Goal: Task Accomplishment & Management: Use online tool/utility

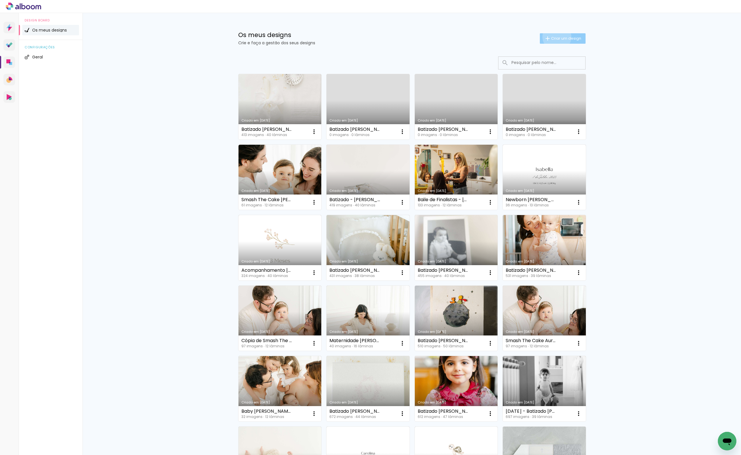
click at [554, 37] on span "Criar um design" at bounding box center [566, 38] width 30 height 4
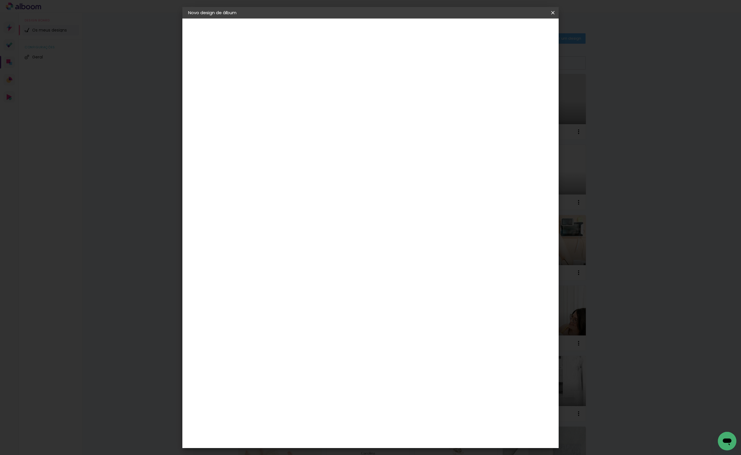
click at [283, 76] on input at bounding box center [283, 77] width 0 height 9
type input "Batizado"
type paper-input "Batizado"
click at [703, 59] on iron-overlay-backdrop at bounding box center [370, 227] width 741 height 455
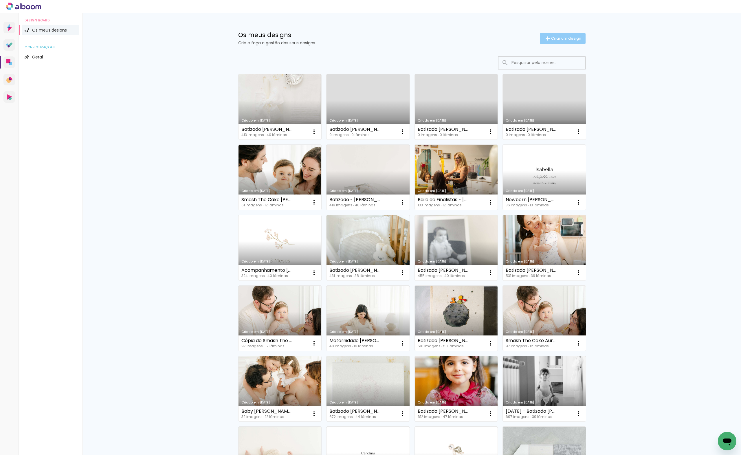
click at [568, 36] on span "Criar um design" at bounding box center [566, 38] width 30 height 4
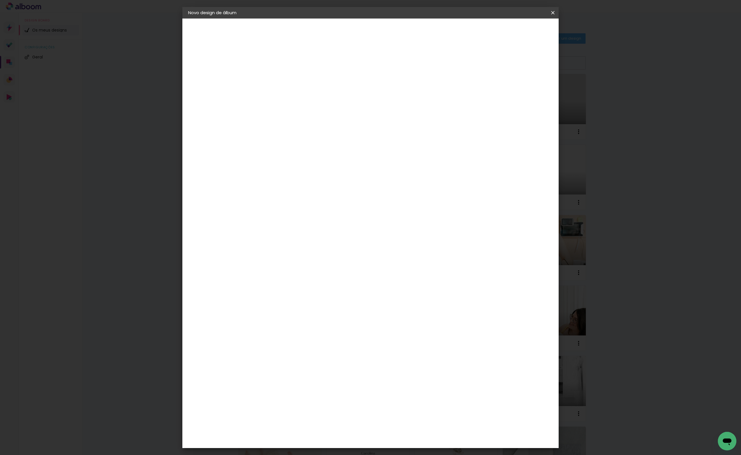
click at [283, 81] on input "Batizado" at bounding box center [283, 77] width 0 height 9
type input "Batizado Dinis - [PERSON_NAME]"
type paper-input "Batizado Dinis - [PERSON_NAME]"
click at [308, 37] on header "Informações Dê um título ao seu álbum. Avançar" at bounding box center [283, 36] width 50 height 34
click at [342, 35] on paper-button "Avançar" at bounding box center [328, 31] width 28 height 10
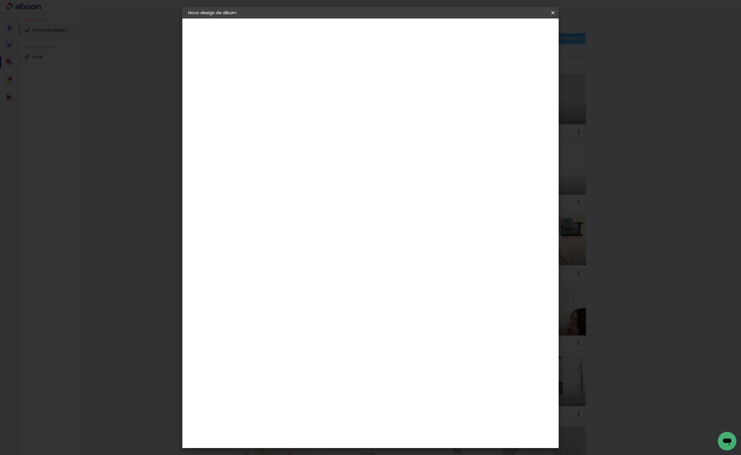
click at [317, 120] on div "D" at bounding box center [291, 121] width 51 height 8
click at [317, 129] on div "DreambooksPro" at bounding box center [298, 131] width 38 height 5
click at [0, 0] on slot "Avançar" at bounding box center [0, 0] width 0 height 0
click at [329, 86] on div "Opções disponíveis Álbum Réplica Pequena Réplica Grande Tamanho Escolha o taman…" at bounding box center [297, 110] width 63 height 108
click at [306, 96] on input "text" at bounding box center [294, 100] width 23 height 9
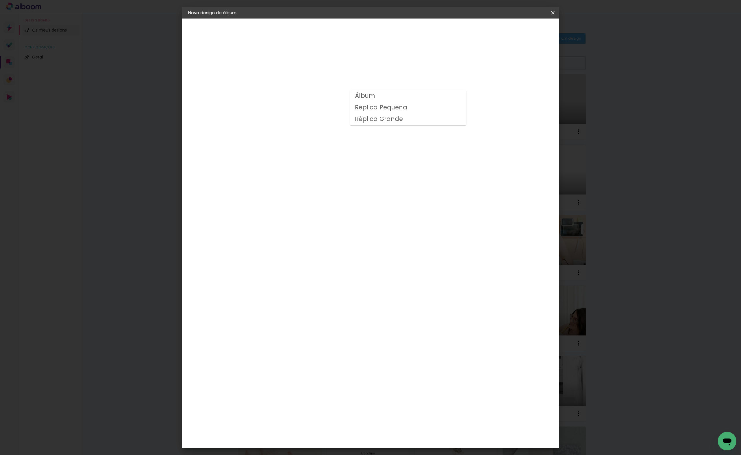
click at [385, 96] on paper-item "Álbum" at bounding box center [408, 96] width 116 height 12
type input "Álbum"
click at [322, 275] on span "25 × 25" at bounding box center [308, 281] width 27 height 12
click at [377, 30] on paper-button "Avançar" at bounding box center [363, 31] width 28 height 10
click at [517, 32] on span "Iniciar design" at bounding box center [503, 31] width 26 height 4
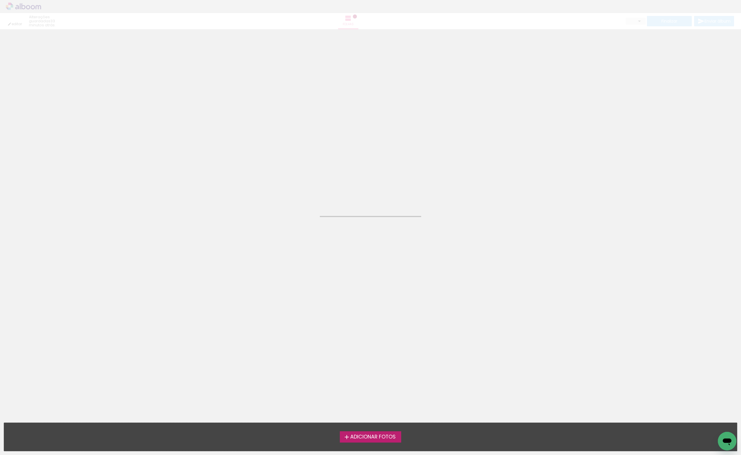
click at [381, 439] on span "Adicionar Fotos" at bounding box center [372, 437] width 45 height 5
click at [0, 0] on input "file" at bounding box center [0, 0] width 0 height 0
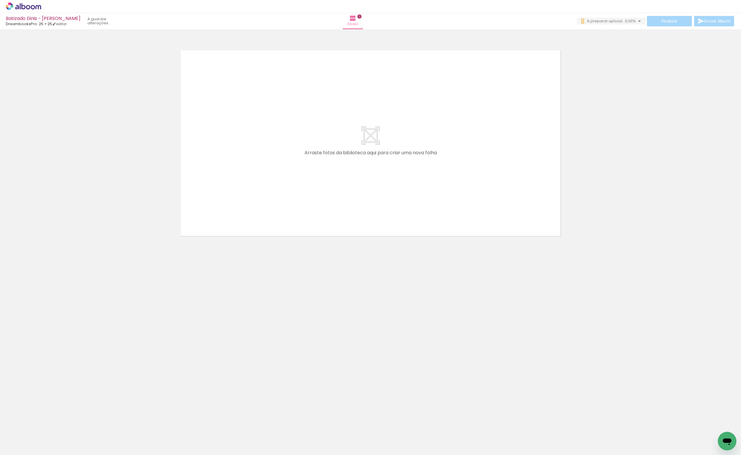
click at [13, 448] on paper-button "Adicionar Fotos" at bounding box center [18, 452] width 28 height 9
click at [0, 0] on input "file" at bounding box center [0, 0] width 0 height 0
click at [22, 453] on span "Adicionar Fotos" at bounding box center [20, 452] width 17 height 6
click at [0, 0] on input "file" at bounding box center [0, 0] width 0 height 0
click at [18, 446] on span "Adicionar Fotos" at bounding box center [20, 447] width 17 height 6
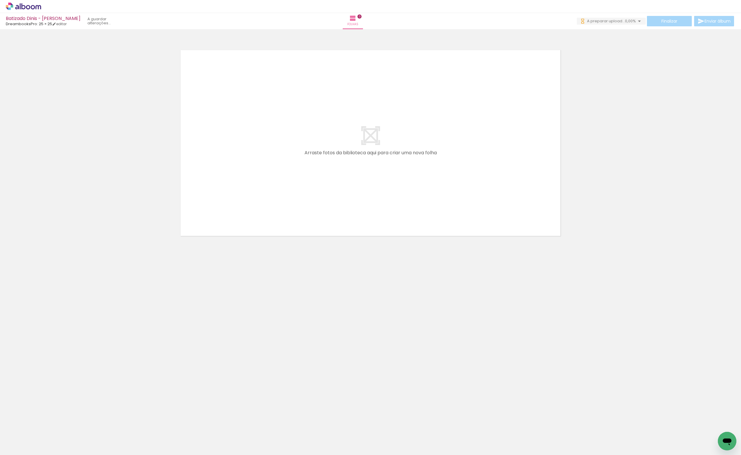
click at [0, 0] on input "file" at bounding box center [0, 0] width 0 height 0
drag, startPoint x: 59, startPoint y: 439, endPoint x: 265, endPoint y: 147, distance: 357.7
click at [265, 147] on quentale-workspace at bounding box center [370, 227] width 741 height 455
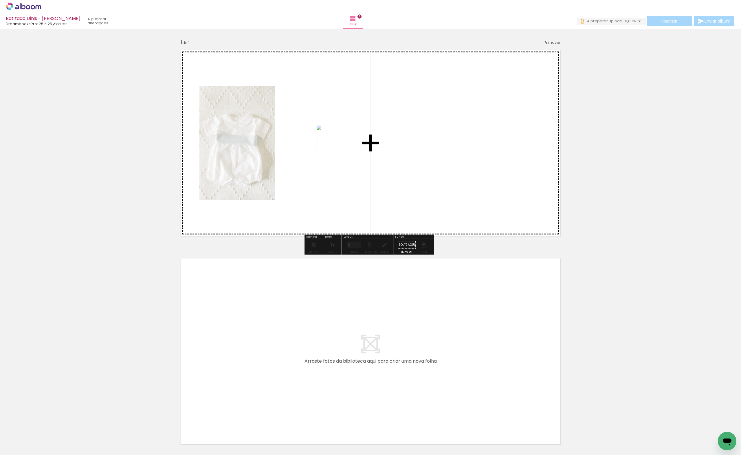
drag, startPoint x: 249, startPoint y: 255, endPoint x: 334, endPoint y: 143, distance: 141.2
click at [334, 143] on quentale-workspace at bounding box center [370, 227] width 741 height 455
drag, startPoint x: 130, startPoint y: 426, endPoint x: 231, endPoint y: 125, distance: 317.2
click at [231, 125] on quentale-workspace at bounding box center [370, 227] width 741 height 455
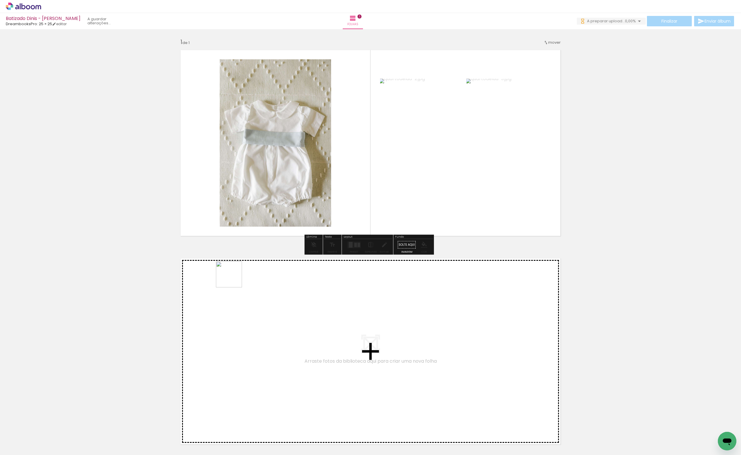
drag, startPoint x: 156, startPoint y: 447, endPoint x: 291, endPoint y: 146, distance: 329.8
click at [291, 146] on quentale-workspace at bounding box center [370, 227] width 741 height 455
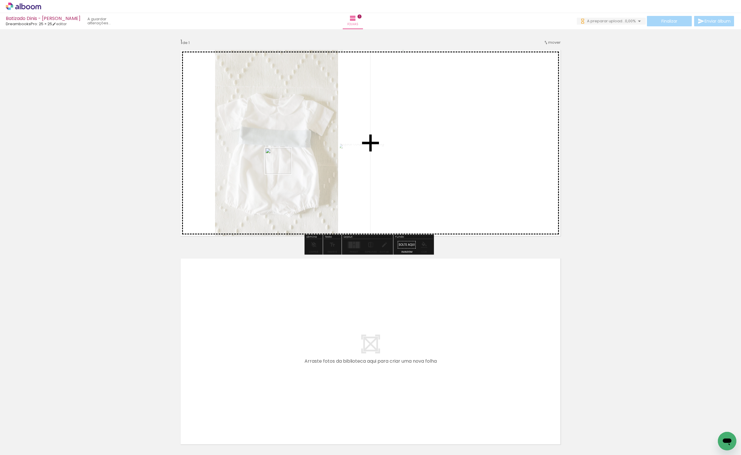
drag, startPoint x: 190, startPoint y: 431, endPoint x: 283, endPoint y: 165, distance: 281.3
click at [283, 165] on quentale-workspace at bounding box center [370, 227] width 741 height 455
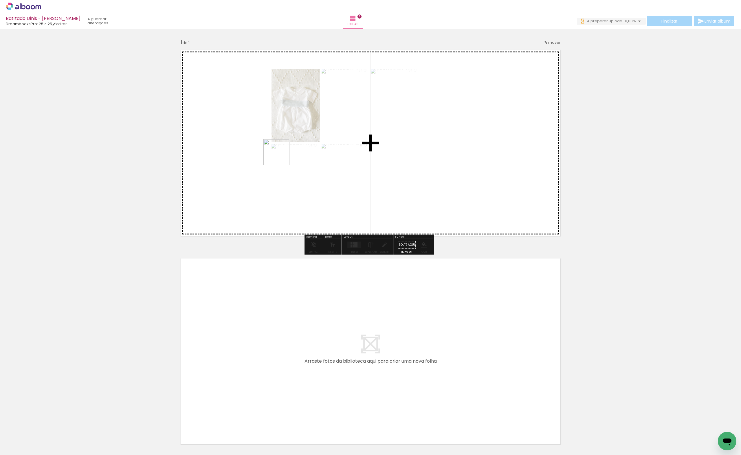
drag, startPoint x: 222, startPoint y: 442, endPoint x: 281, endPoint y: 157, distance: 291.6
click at [281, 157] on quentale-workspace at bounding box center [370, 227] width 741 height 455
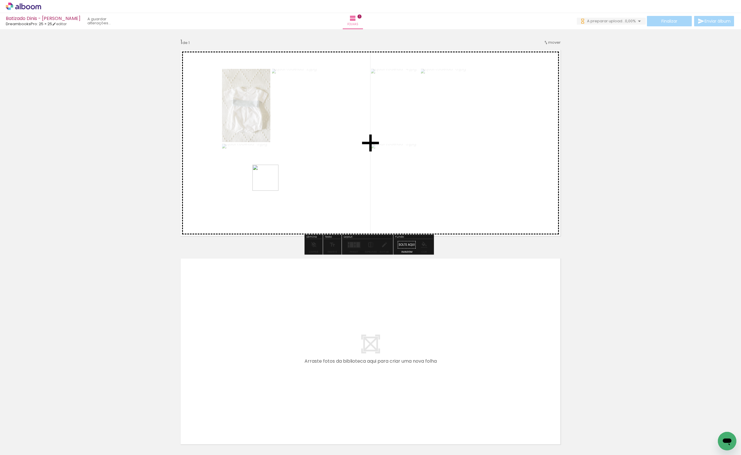
drag, startPoint x: 260, startPoint y: 423, endPoint x: 270, endPoint y: 181, distance: 242.3
click at [270, 181] on quentale-workspace at bounding box center [370, 227] width 741 height 455
drag, startPoint x: 298, startPoint y: 436, endPoint x: 320, endPoint y: 163, distance: 274.3
click at [320, 163] on quentale-workspace at bounding box center [370, 227] width 741 height 455
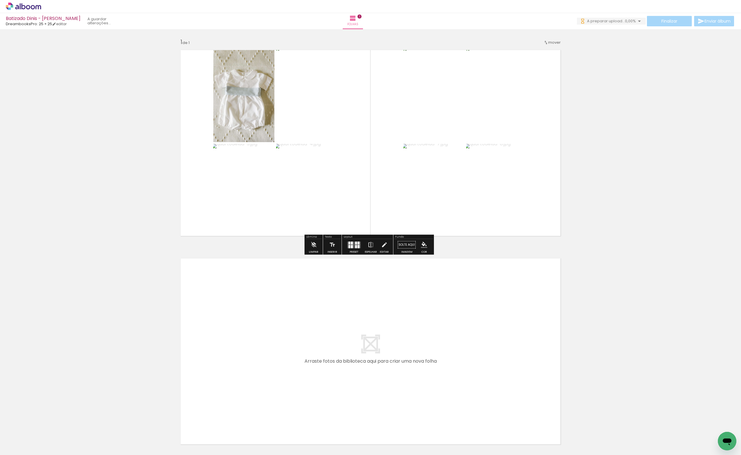
drag, startPoint x: 320, startPoint y: 432, endPoint x: 353, endPoint y: 427, distance: 33.0
click at [302, 355] on quentale-workspace at bounding box center [370, 227] width 741 height 455
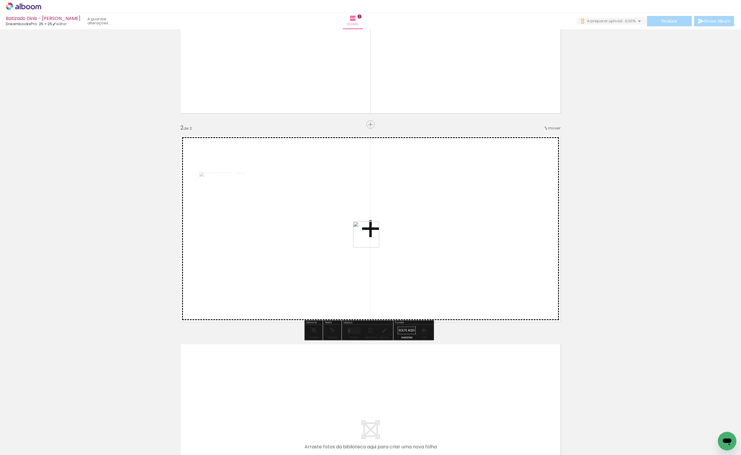
scroll to position [127, 0]
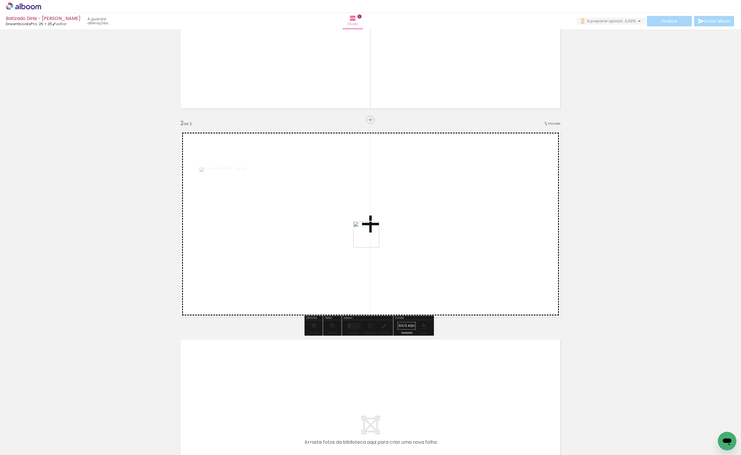
drag, startPoint x: 371, startPoint y: 256, endPoint x: 371, endPoint y: 239, distance: 17.4
click at [371, 239] on quentale-workspace at bounding box center [370, 227] width 741 height 455
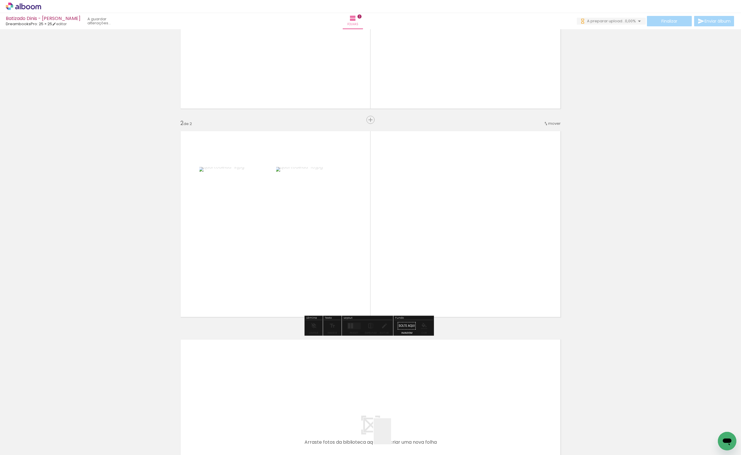
drag, startPoint x: 391, startPoint y: 436, endPoint x: 432, endPoint y: 413, distance: 47.2
click at [434, 231] on quentale-workspace at bounding box center [370, 227] width 741 height 455
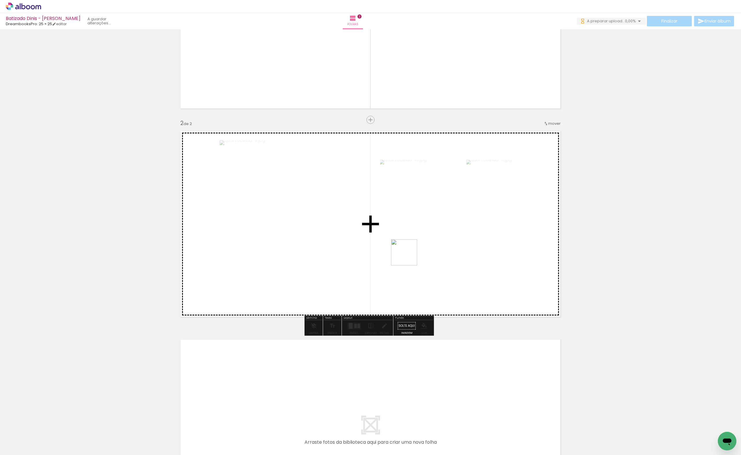
drag, startPoint x: 415, startPoint y: 445, endPoint x: 440, endPoint y: 427, distance: 30.5
click at [406, 242] on quentale-workspace at bounding box center [370, 227] width 741 height 455
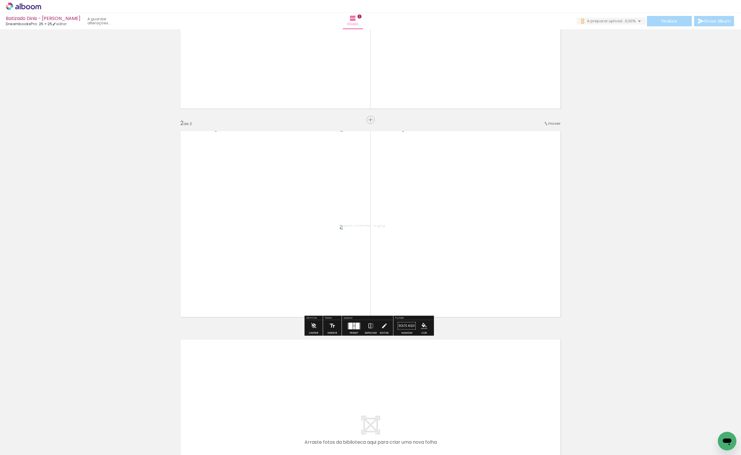
drag, startPoint x: 442, startPoint y: 435, endPoint x: 447, endPoint y: 259, distance: 175.6
click at [447, 259] on quentale-workspace at bounding box center [370, 227] width 741 height 455
drag, startPoint x: 487, startPoint y: 434, endPoint x: 405, endPoint y: 369, distance: 104.1
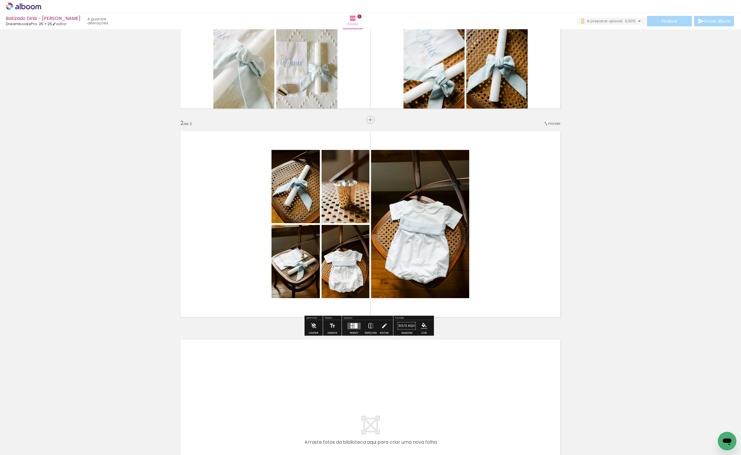
click at [405, 369] on quentale-workspace at bounding box center [370, 227] width 741 height 455
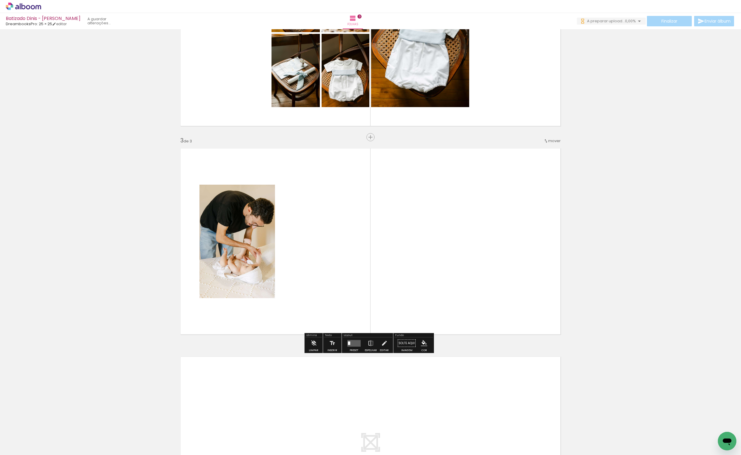
scroll to position [336, 0]
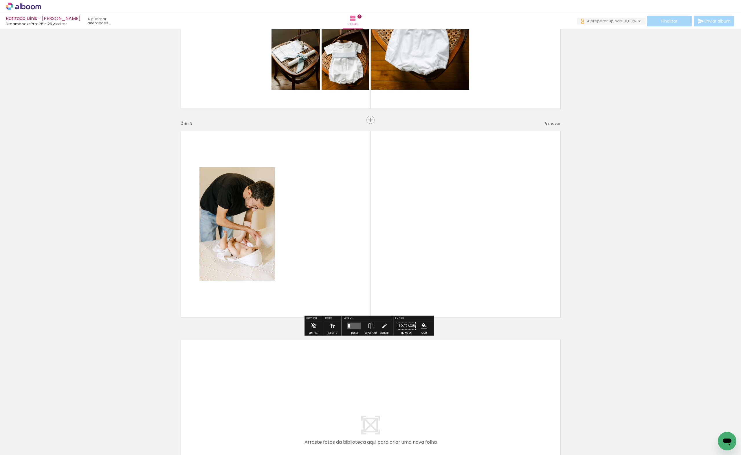
drag, startPoint x: 510, startPoint y: 438, endPoint x: 555, endPoint y: 422, distance: 47.6
click at [438, 223] on quentale-workspace at bounding box center [370, 227] width 741 height 455
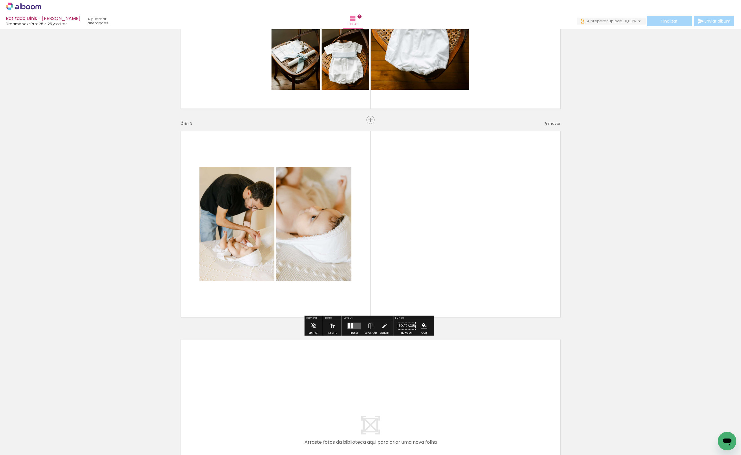
drag, startPoint x: 581, startPoint y: 443, endPoint x: 498, endPoint y: 289, distance: 174.8
click at [498, 289] on quentale-workspace at bounding box center [370, 227] width 741 height 455
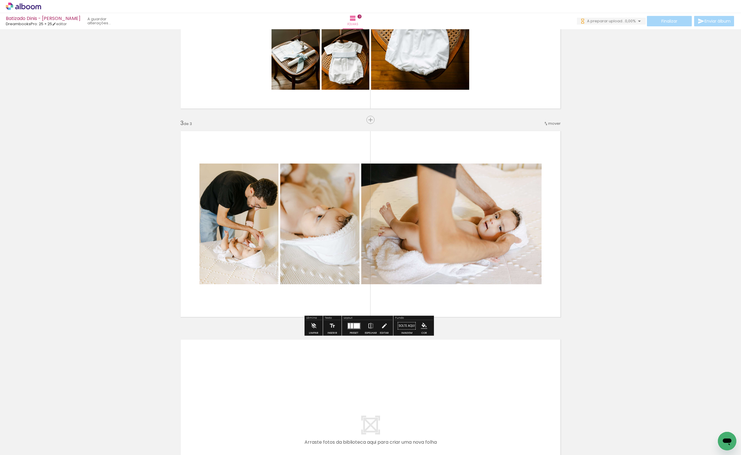
drag, startPoint x: 611, startPoint y: 442, endPoint x: 596, endPoint y: 384, distance: 59.6
click at [470, 251] on quentale-workspace at bounding box center [370, 227] width 741 height 455
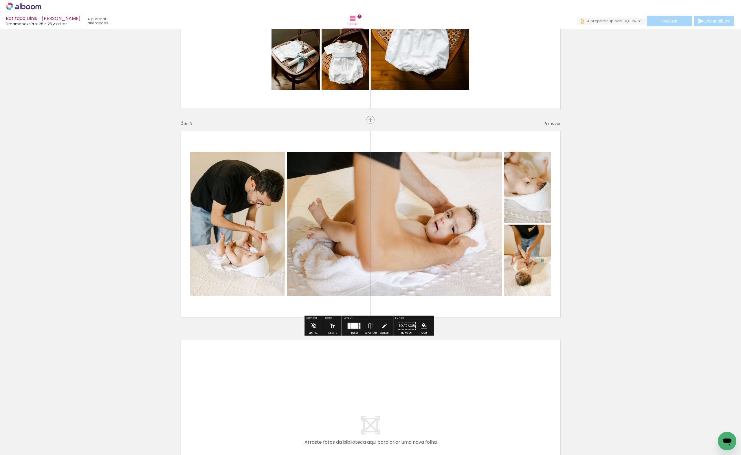
drag, startPoint x: 633, startPoint y: 438, endPoint x: 602, endPoint y: 453, distance: 34.8
click at [468, 267] on quentale-workspace at bounding box center [370, 227] width 741 height 455
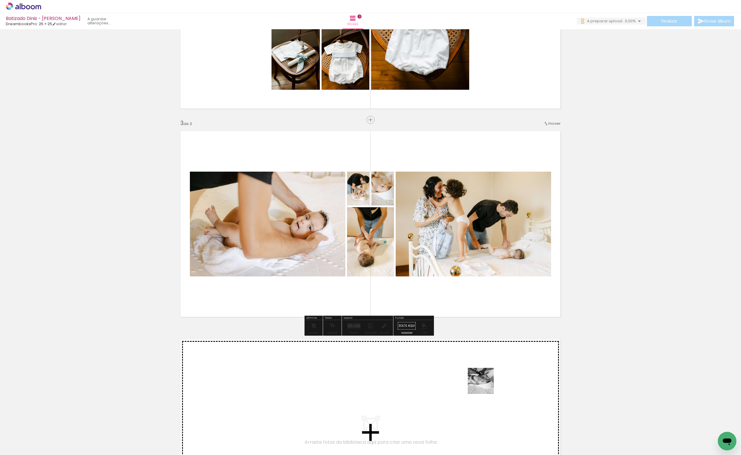
drag, startPoint x: 538, startPoint y: 436, endPoint x: 485, endPoint y: 386, distance: 72.5
click at [485, 386] on quentale-workspace at bounding box center [370, 227] width 741 height 455
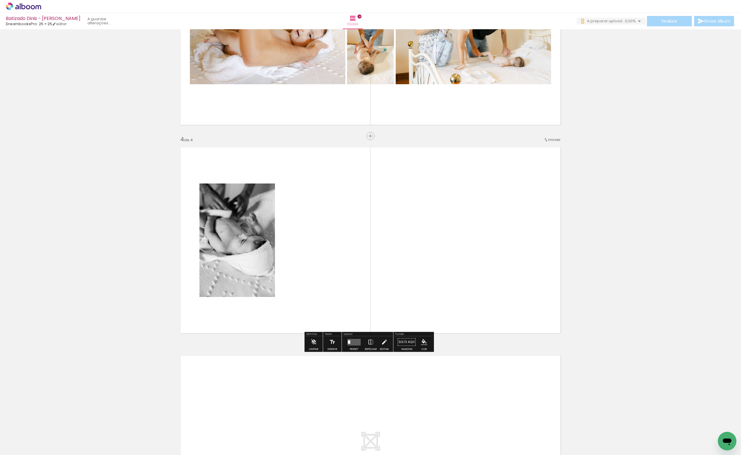
scroll to position [545, 0]
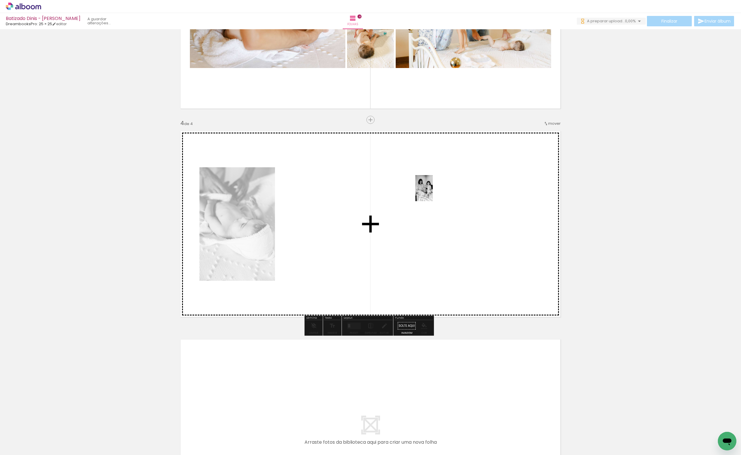
drag, startPoint x: 676, startPoint y: 441, endPoint x: 433, endPoint y: 193, distance: 347.6
click at [433, 193] on quentale-workspace at bounding box center [370, 227] width 741 height 455
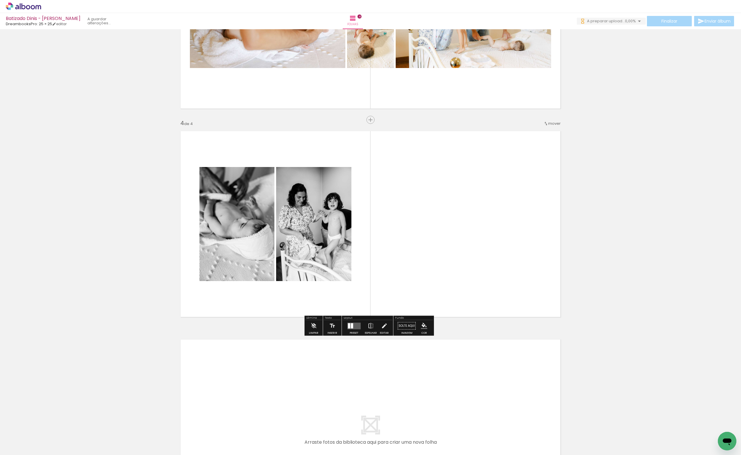
scroll to position [0, 408]
drag, startPoint x: 339, startPoint y: 434, endPoint x: 410, endPoint y: 453, distance: 73.5
click at [384, 280] on quentale-workspace at bounding box center [370, 227] width 741 height 455
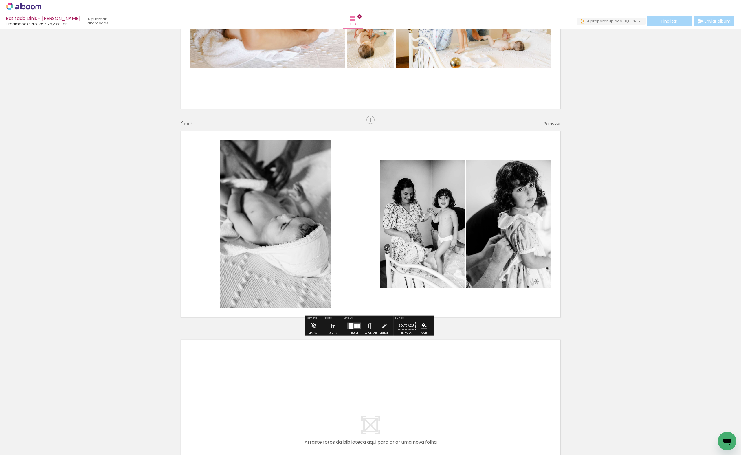
drag, startPoint x: 435, startPoint y: 438, endPoint x: 452, endPoint y: 262, distance: 176.3
click at [452, 262] on quentale-workspace at bounding box center [370, 227] width 741 height 455
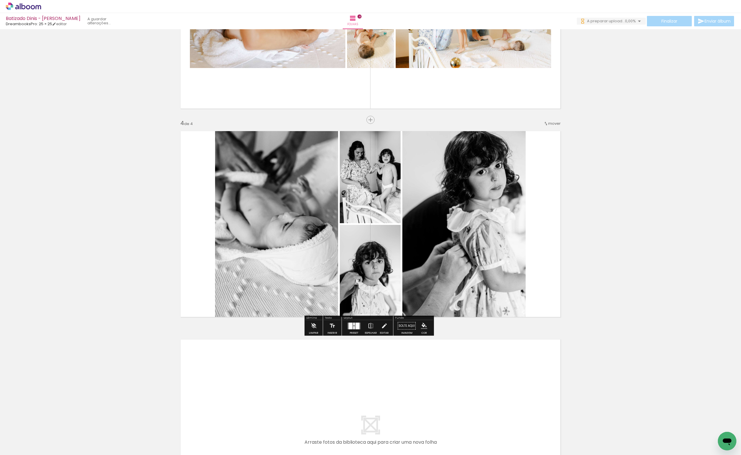
drag, startPoint x: 524, startPoint y: 440, endPoint x: 590, endPoint y: 387, distance: 84.8
click at [466, 268] on quentale-workspace at bounding box center [370, 227] width 741 height 455
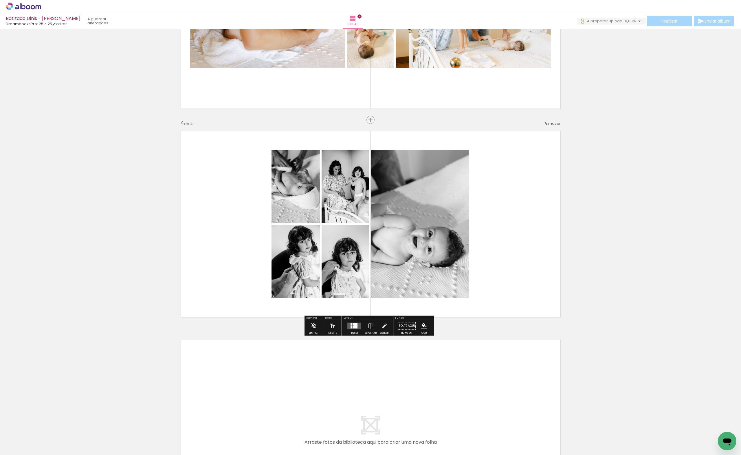
drag, startPoint x: 591, startPoint y: 440, endPoint x: 401, endPoint y: 399, distance: 194.9
click at [466, 222] on quentale-workspace at bounding box center [370, 227] width 741 height 455
